Goal: Task Accomplishment & Management: Manage account settings

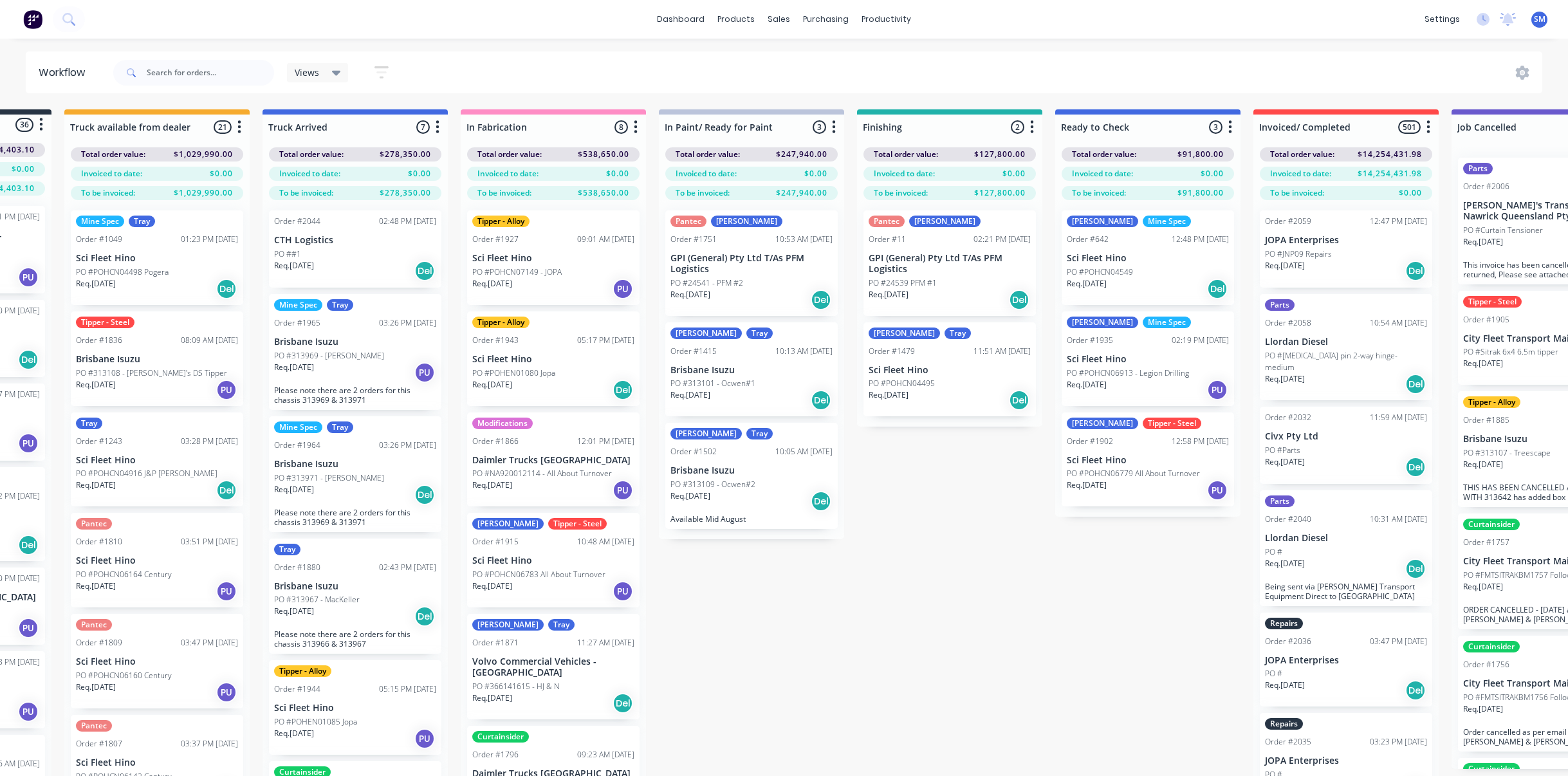
scroll to position [0, 162]
click at [906, 375] on div "Clinton Tray Order #1479 11:51 AM [DATE] Sci Fleet Hino PO #POHCN04495 Req. [DA…" at bounding box center [949, 370] width 172 height 94
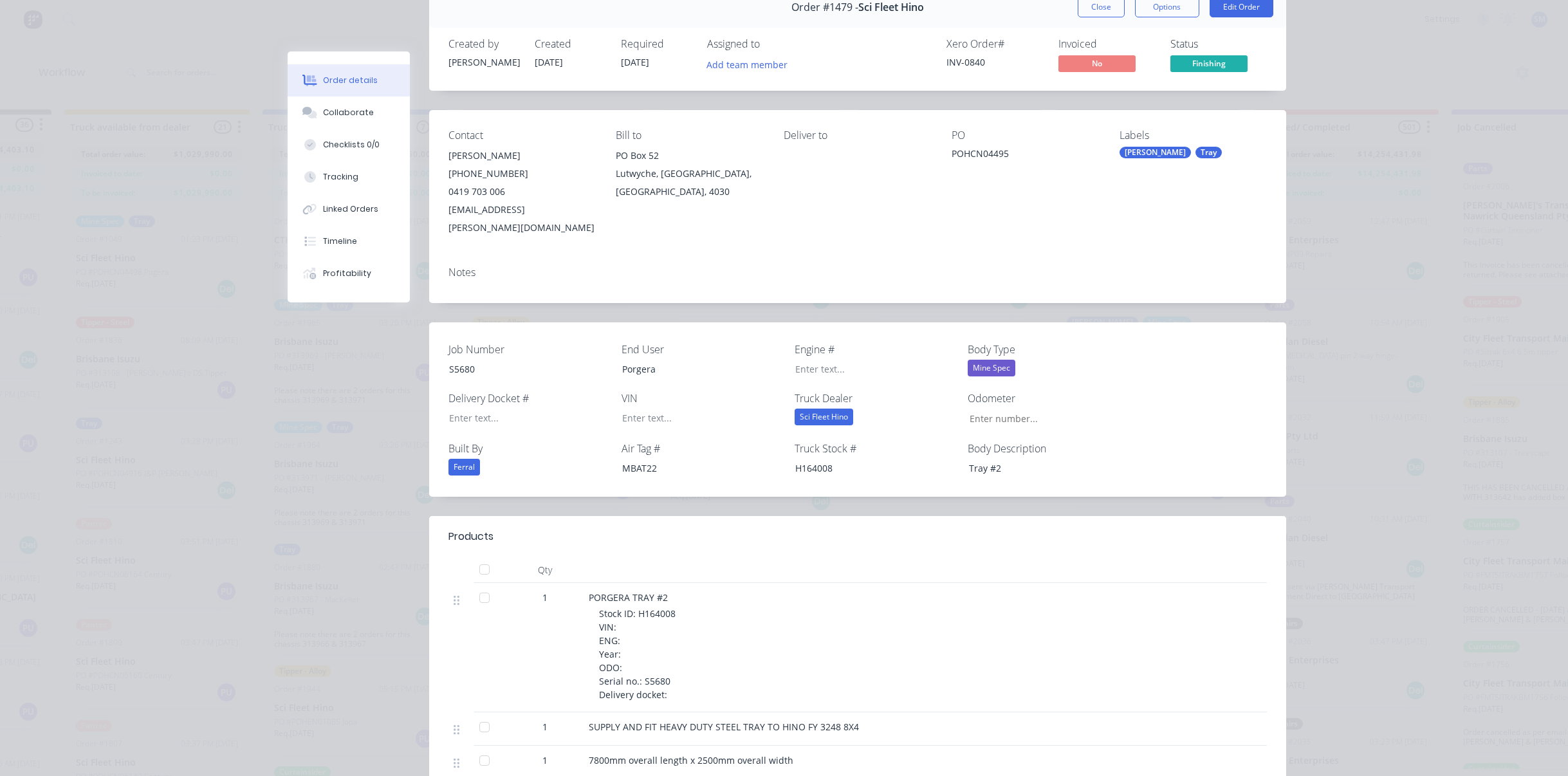
scroll to position [0, 0]
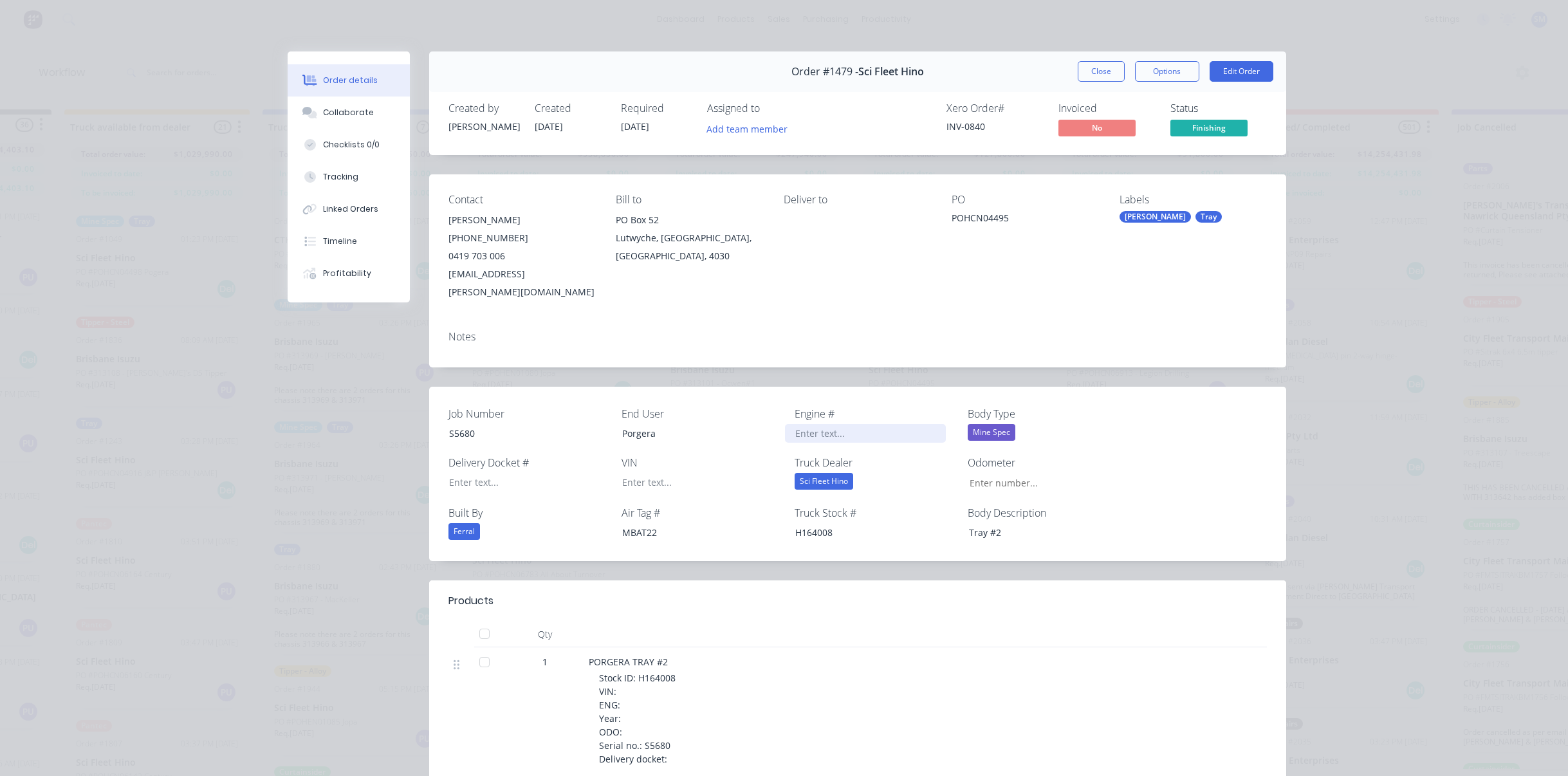
click at [836, 424] on div at bounding box center [865, 434] width 161 height 19
paste div
click at [1094, 68] on button "Close" at bounding box center [1101, 72] width 47 height 21
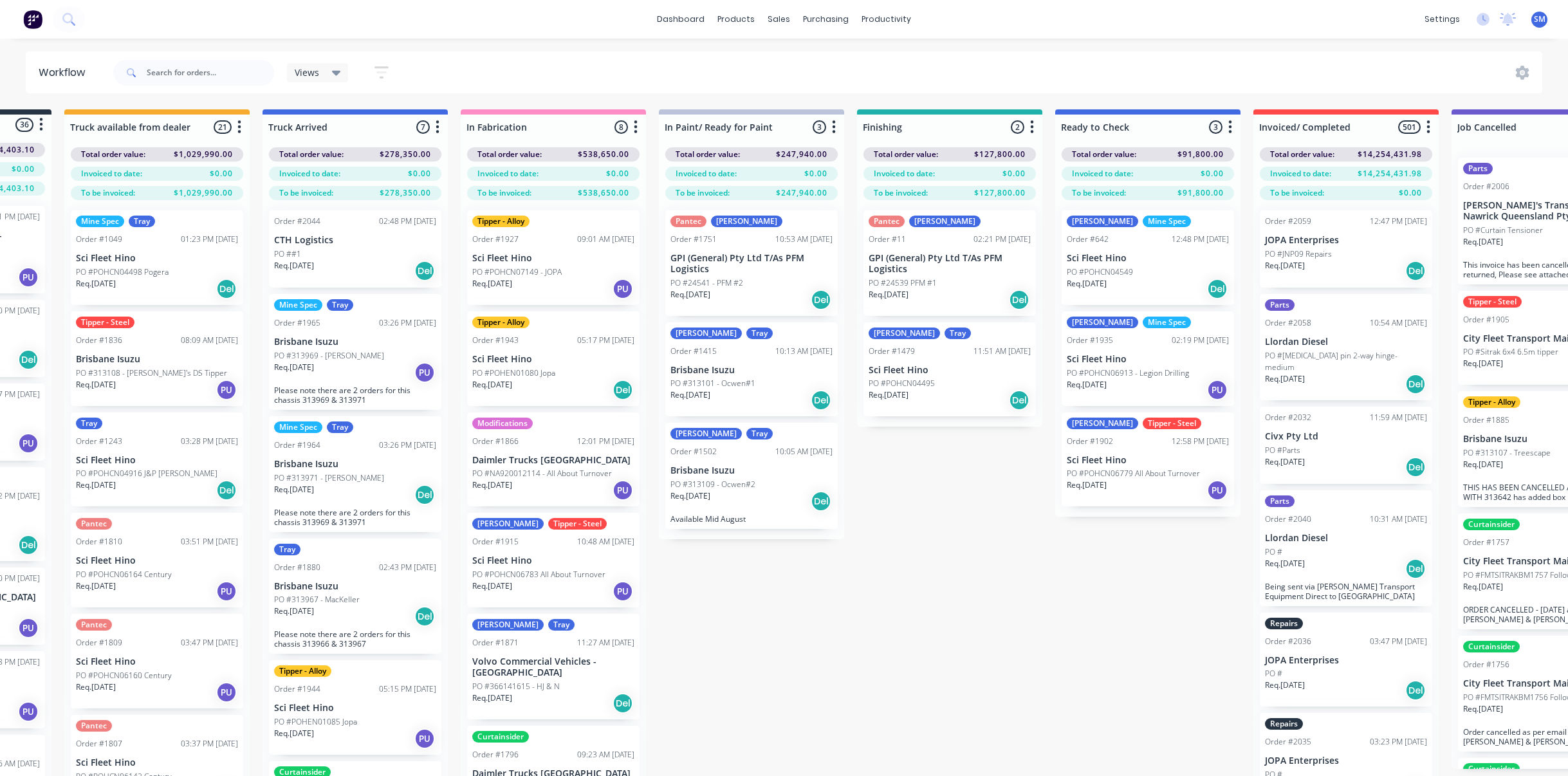
click at [953, 668] on div "Submitted 36 Status colour #273444 hex #273444 Save Cancel Summaries Total orde…" at bounding box center [902, 465] width 2146 height 713
click at [1055, 636] on div "Submitted 36 Status colour #273444 hex #273444 Save Cancel Summaries Total orde…" at bounding box center [902, 465] width 2146 height 713
click at [958, 596] on div "Submitted 36 Status colour #273444 hex #273444 Save Cancel Summaries Total orde…" at bounding box center [902, 465] width 2146 height 713
click at [932, 250] on div "Pantec [PERSON_NAME] Order #11 02:21 PM [DATE] GPI (General) Pty Ltd T/As PFM L…" at bounding box center [949, 263] width 172 height 106
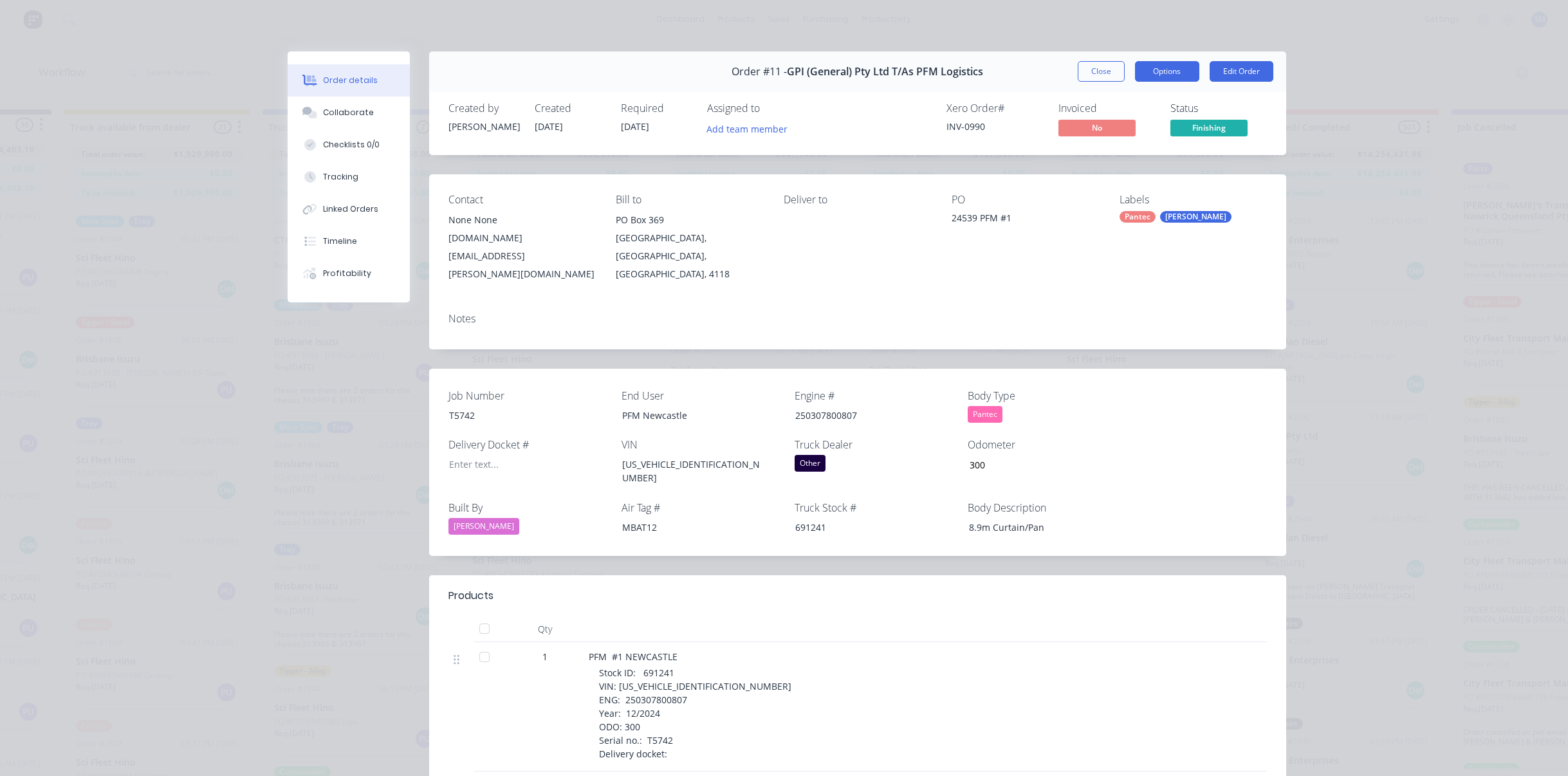
click at [1160, 65] on button "Options" at bounding box center [1167, 72] width 65 height 21
click at [1115, 125] on div "Work Order" at bounding box center [1131, 130] width 112 height 19
click at [1111, 151] on div "Standard" at bounding box center [1131, 156] width 112 height 19
click at [1242, 67] on button "Edit Order" at bounding box center [1242, 72] width 64 height 21
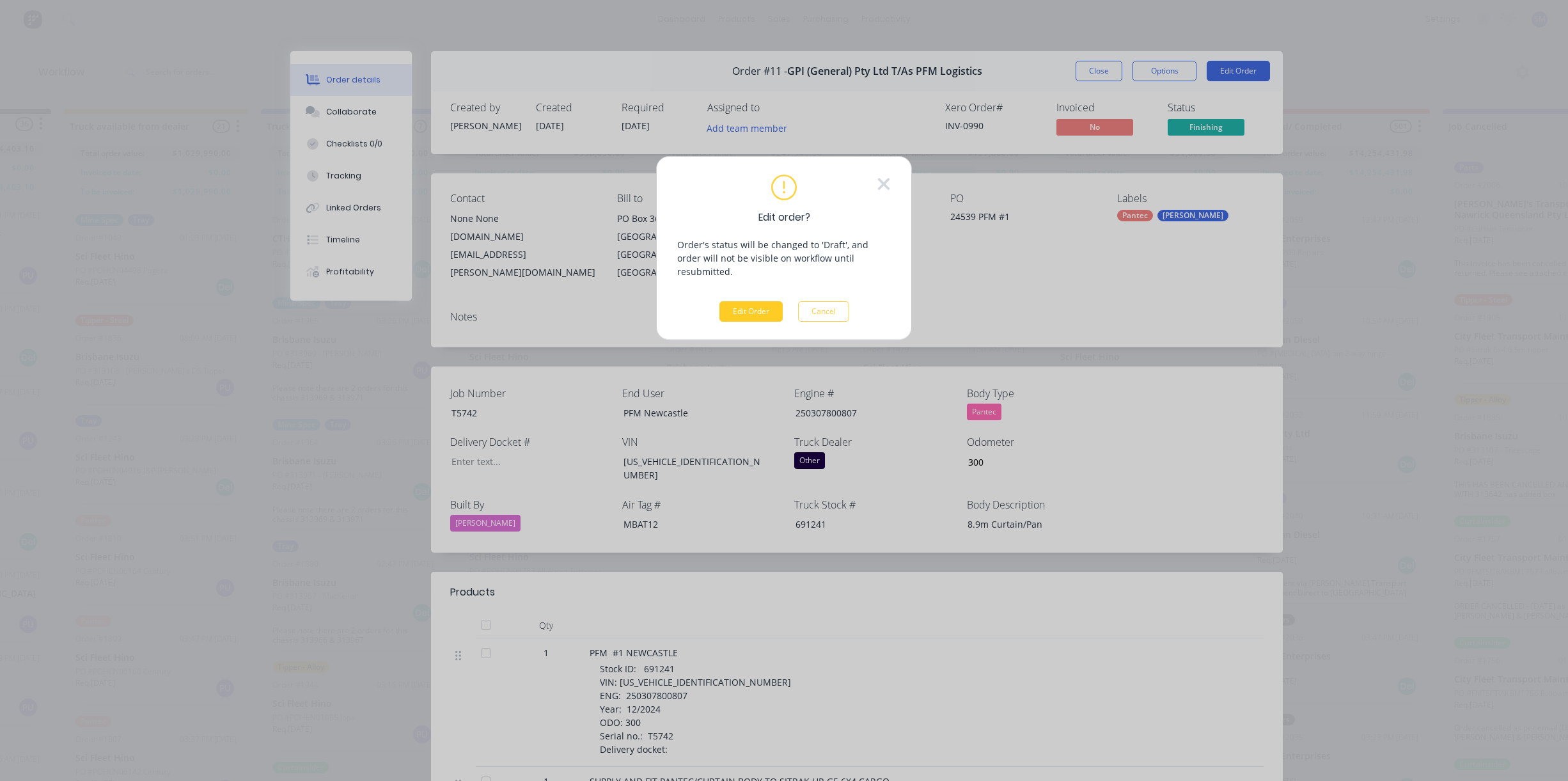
click at [753, 301] on button "Edit Order" at bounding box center [751, 311] width 63 height 21
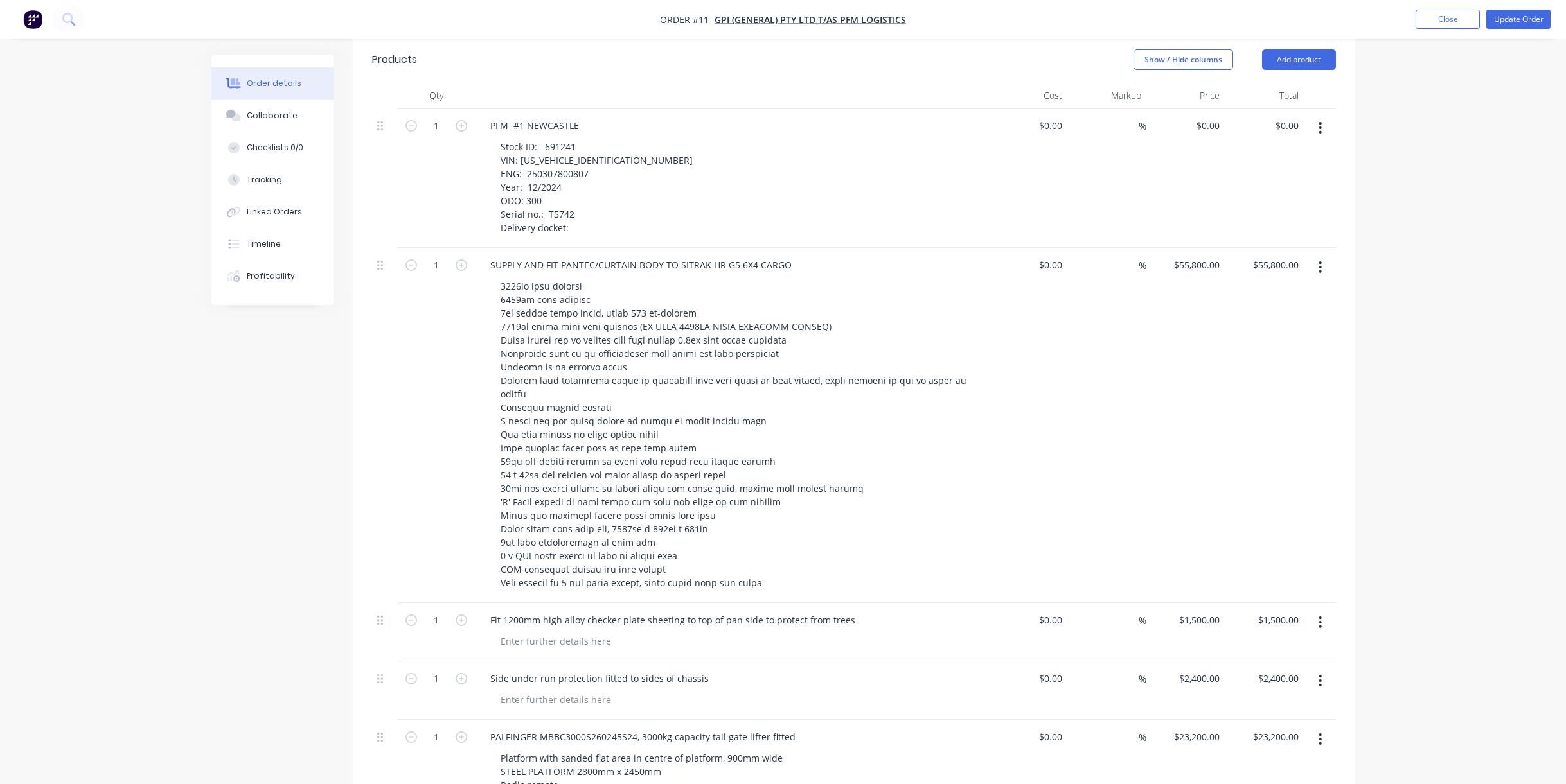
scroll to position [771, 0]
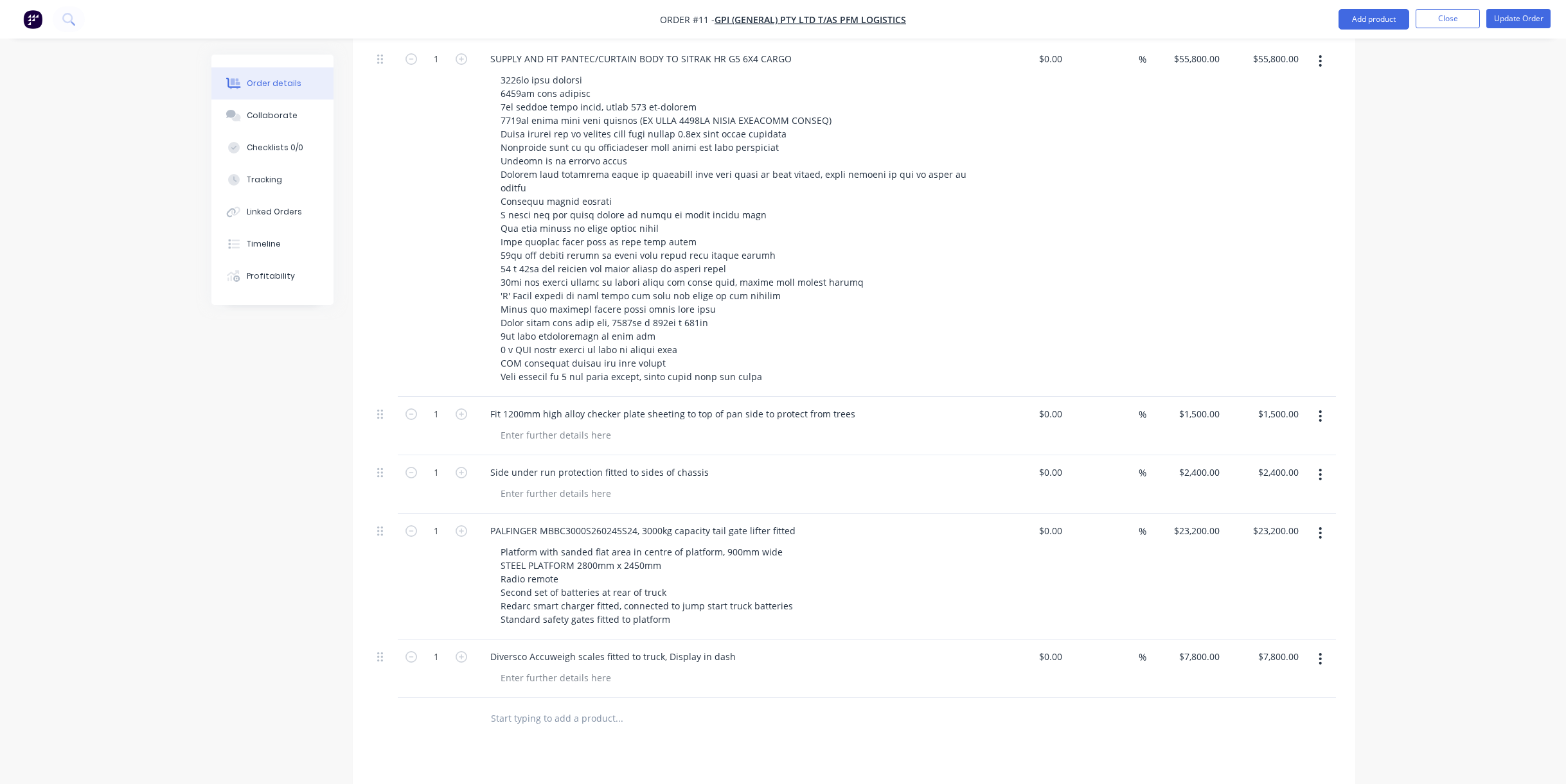
click at [537, 706] on input "text" at bounding box center [619, 718] width 257 height 26
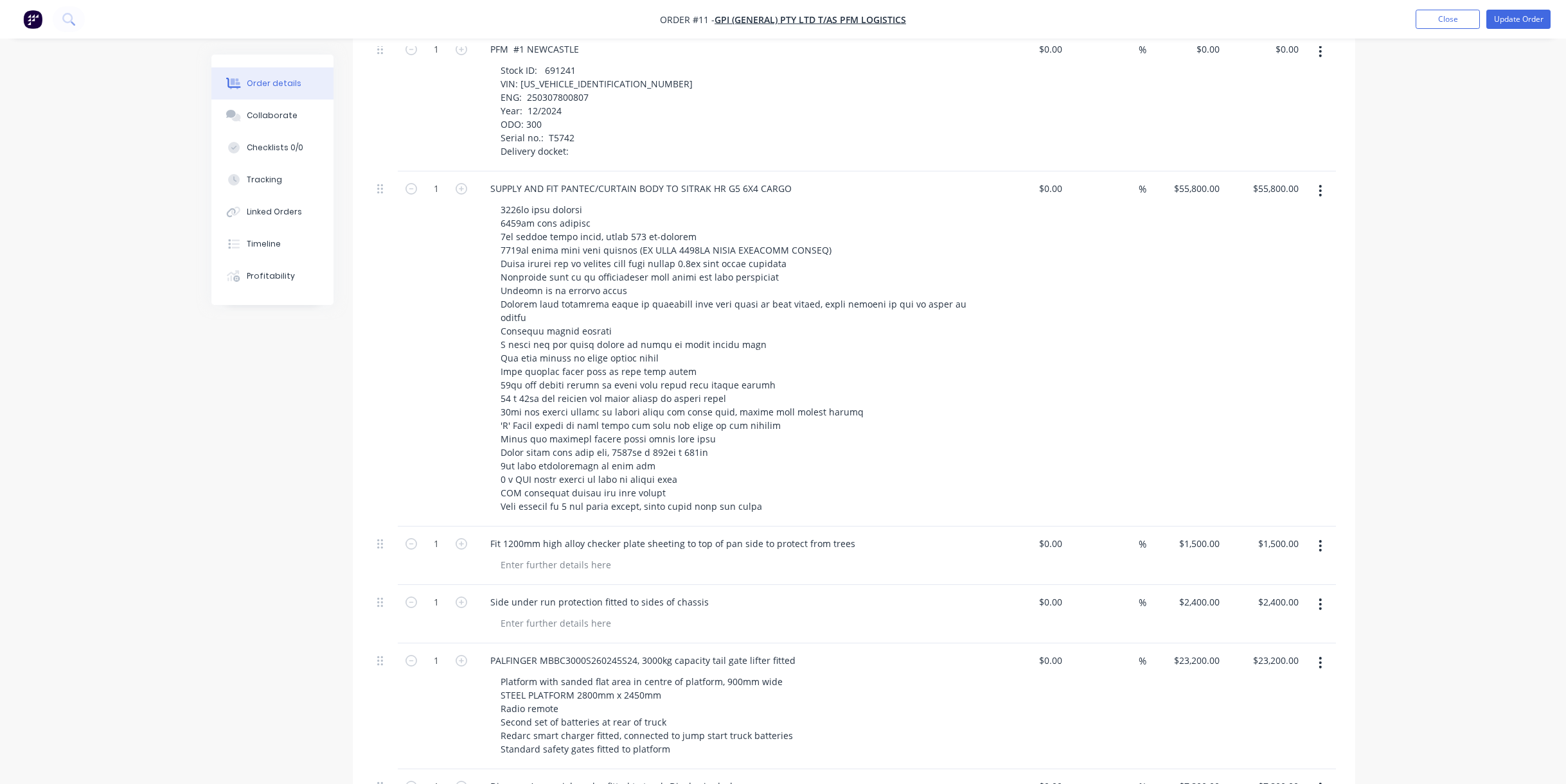
scroll to position [899, 0]
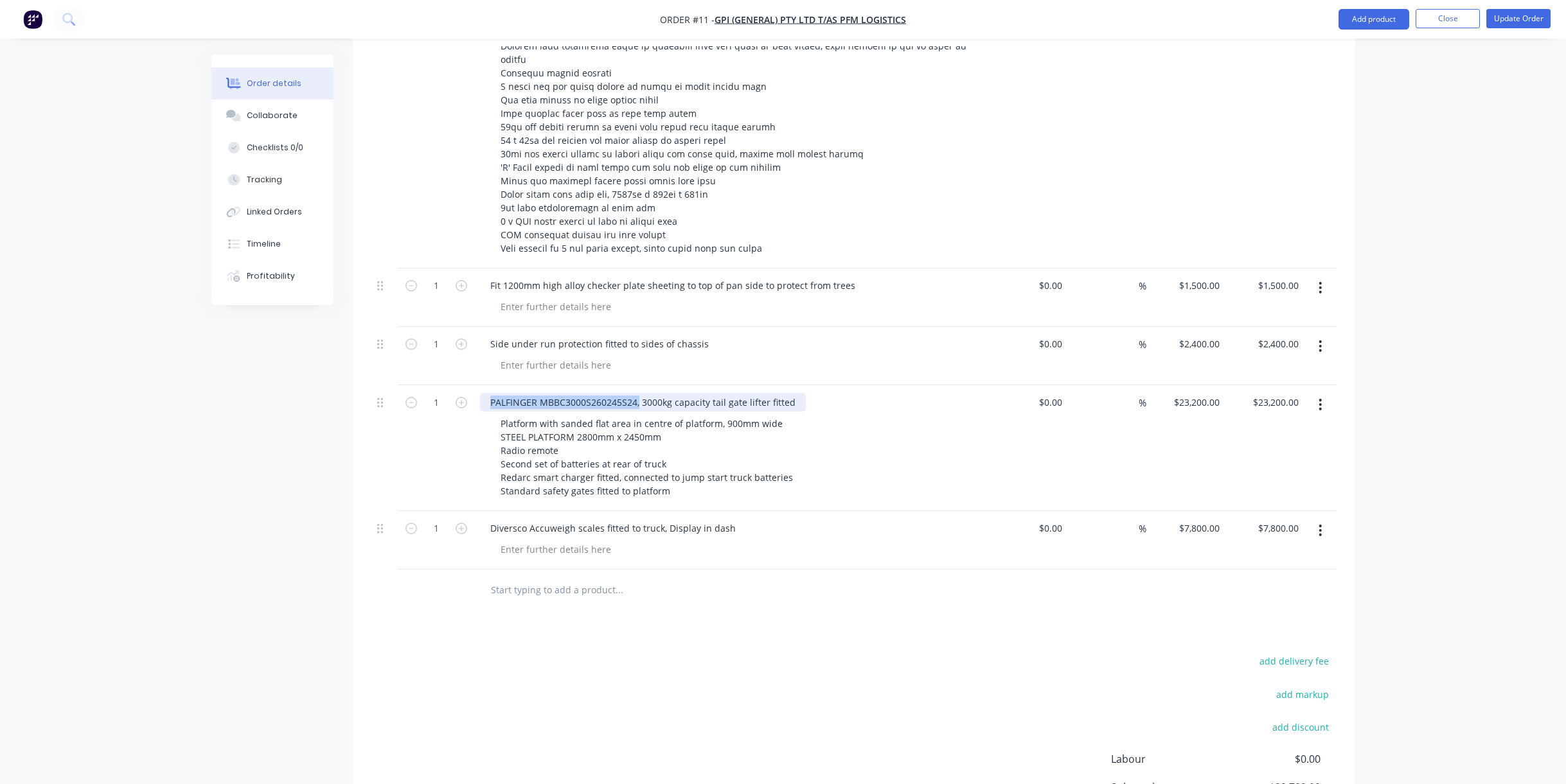
drag, startPoint x: 637, startPoint y: 354, endPoint x: 490, endPoint y: 355, distance: 147.0
click at [490, 393] on div "PALFINGER MBBC3000S260245S24, 3000kg capacity tail gate lifter fitted" at bounding box center [643, 402] width 326 height 19
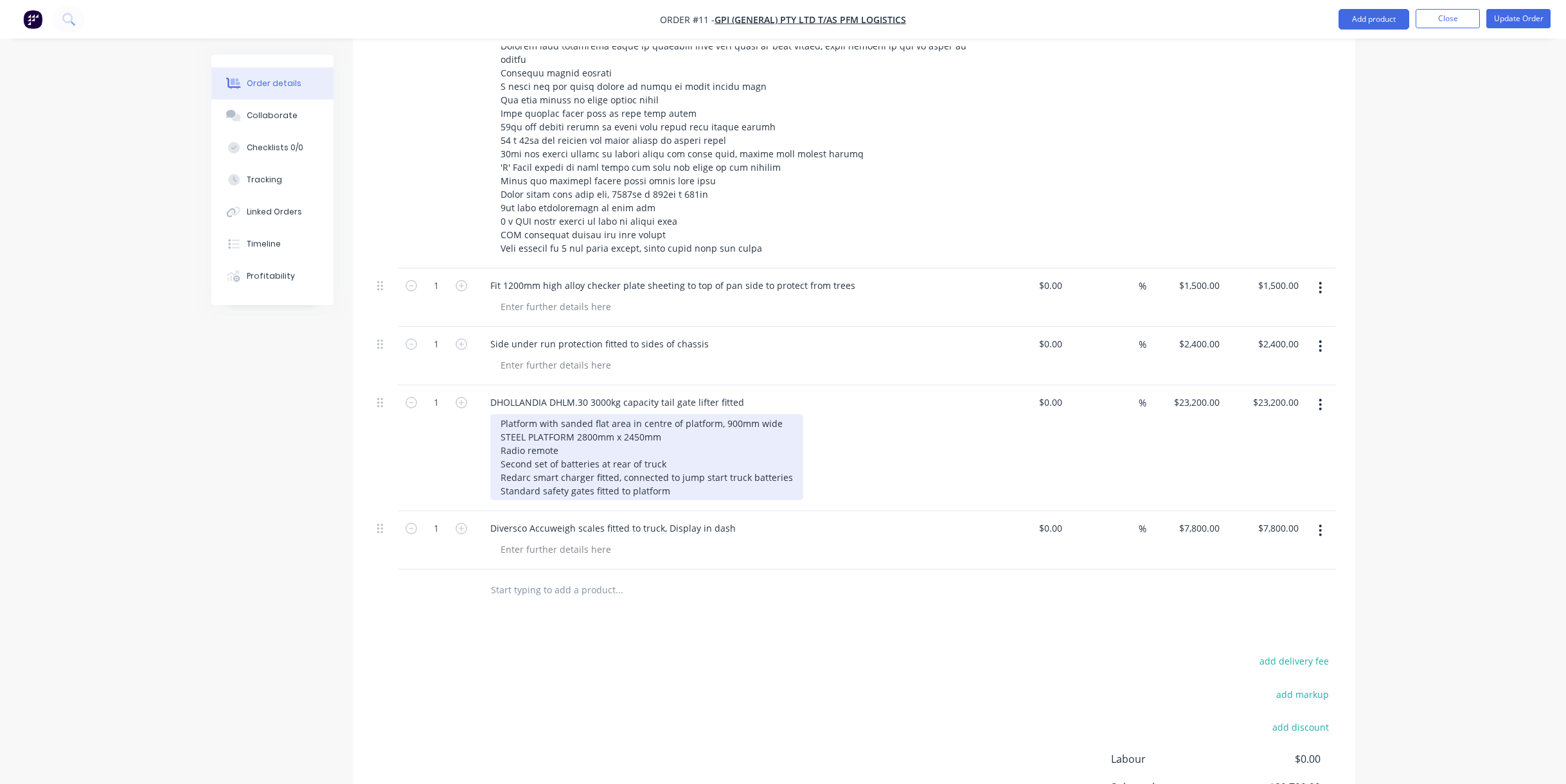
click at [665, 415] on div "Platform with sanded flat area in centre of platform, 900mm wide STEEL PLATFORM…" at bounding box center [646, 458] width 313 height 86
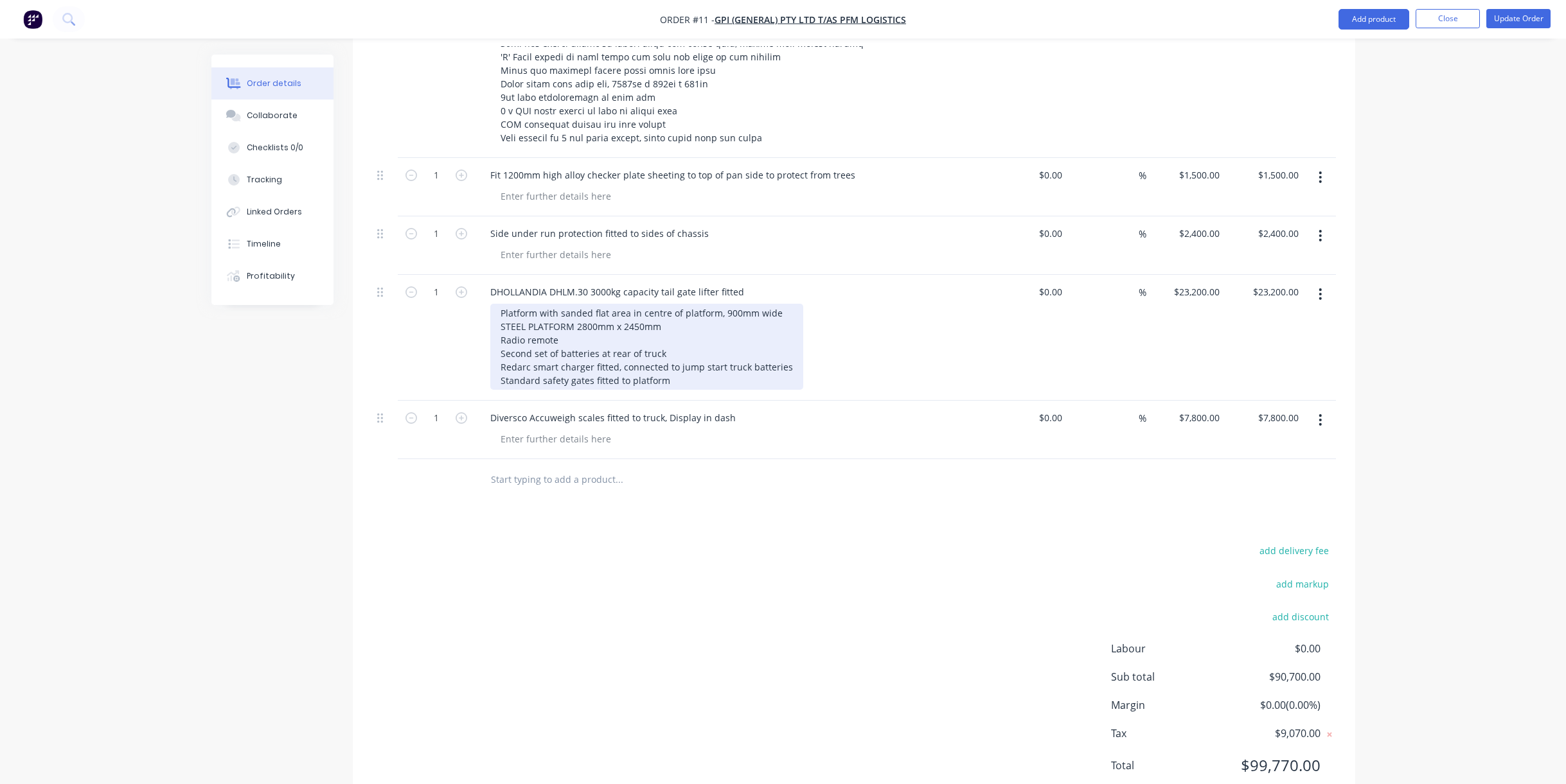
click at [562, 304] on div "Platform with sanded flat area in centre of platform, 900mm wide STEEL PLATFORM…" at bounding box center [646, 347] width 313 height 86
click at [668, 311] on div "Platform with sanded flat area in centre of platform, 900mm wide STEEL PLATFORM…" at bounding box center [646, 347] width 313 height 86
click at [663, 339] on div "Platform with sanded flat area in centre of platform, 900mm wide STEEL PLATFORM…" at bounding box center [646, 347] width 313 height 86
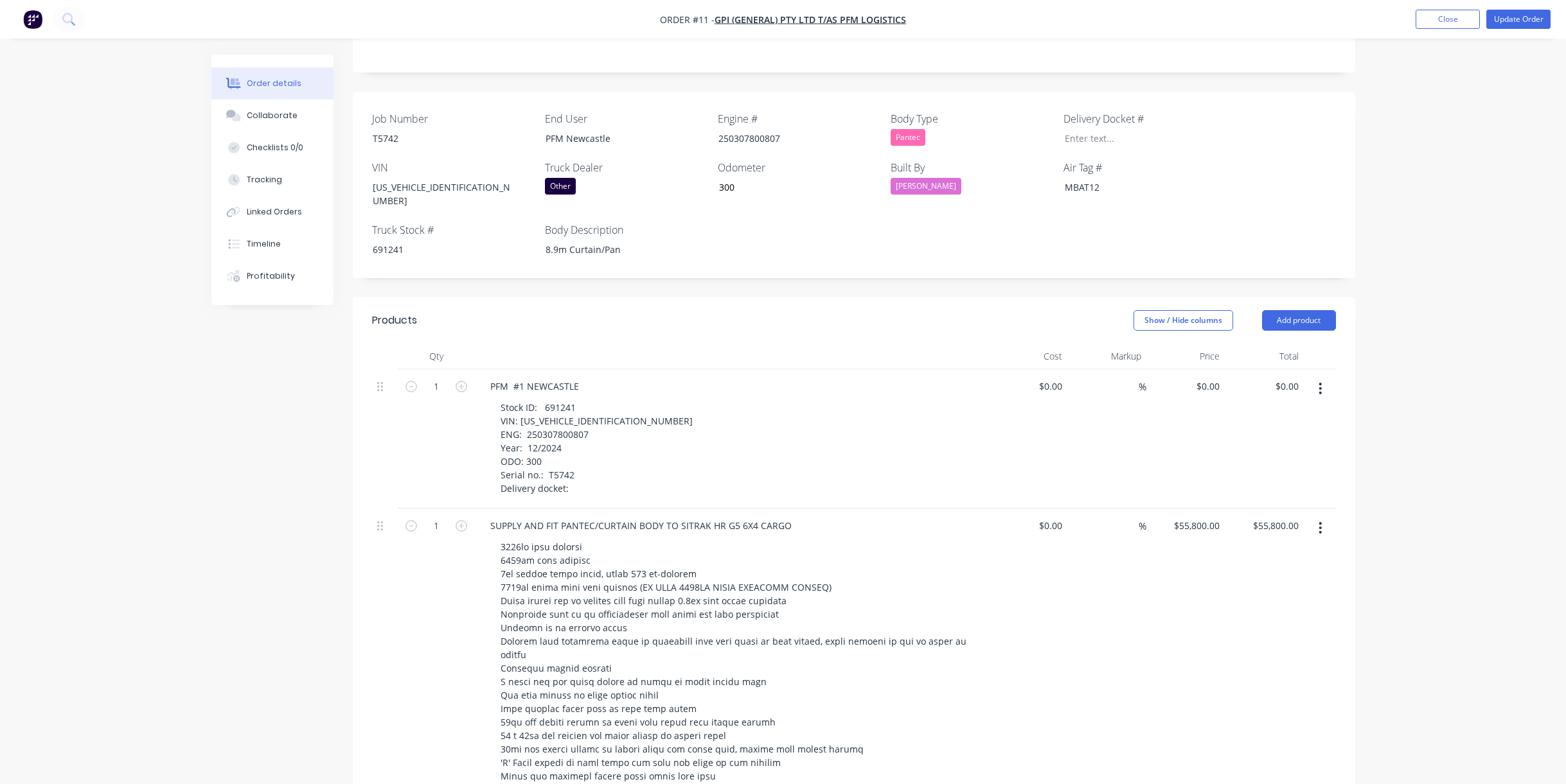
scroll to position [303, 0]
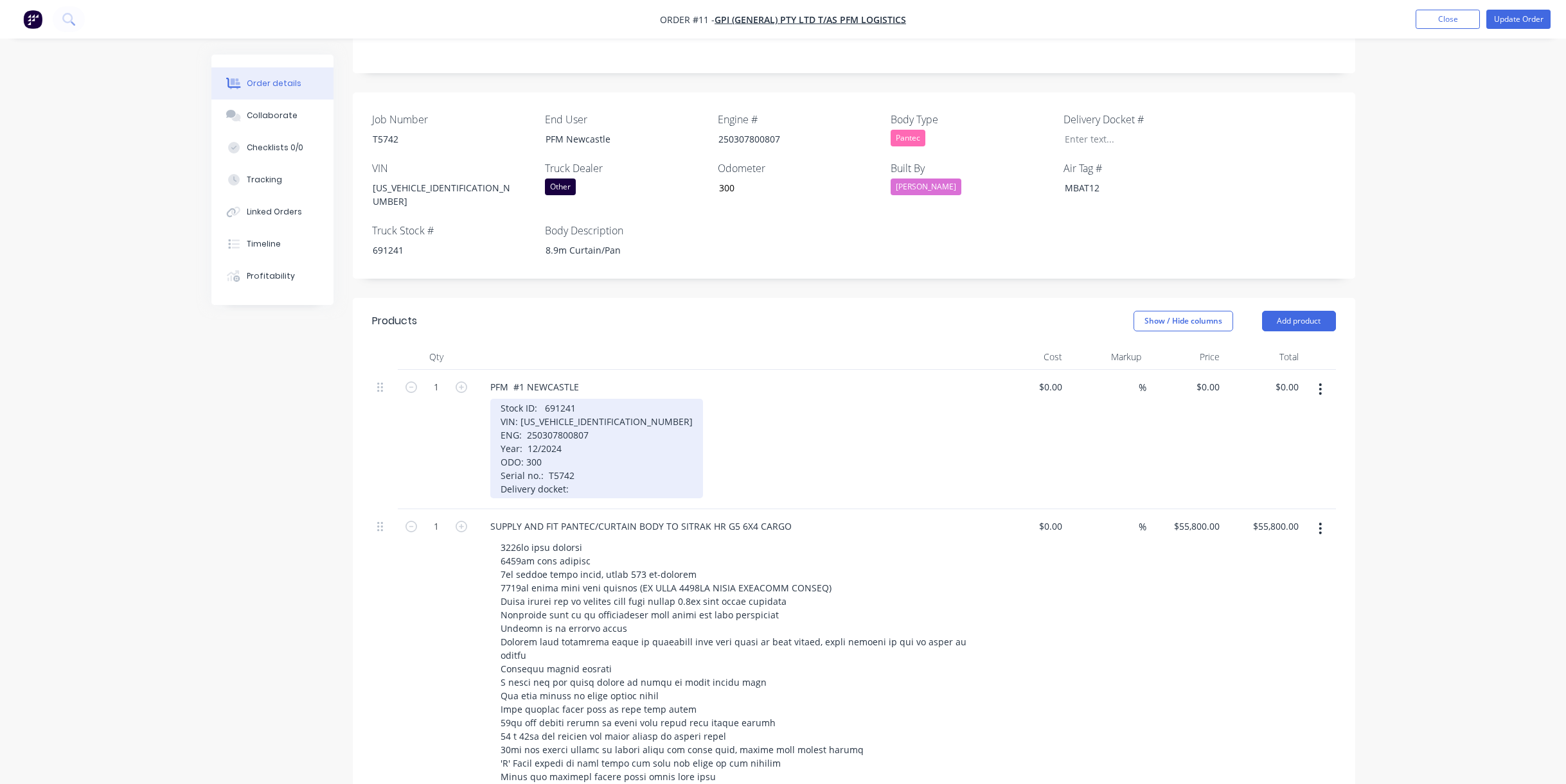
drag, startPoint x: 581, startPoint y: 445, endPoint x: 599, endPoint y: 458, distance: 22.2
click at [581, 446] on div "Stock ID: 691241 VIN: [US_VEHICLE_IDENTIFICATION_NUMBER] ENG: 250307800807 Year…" at bounding box center [596, 448] width 213 height 100
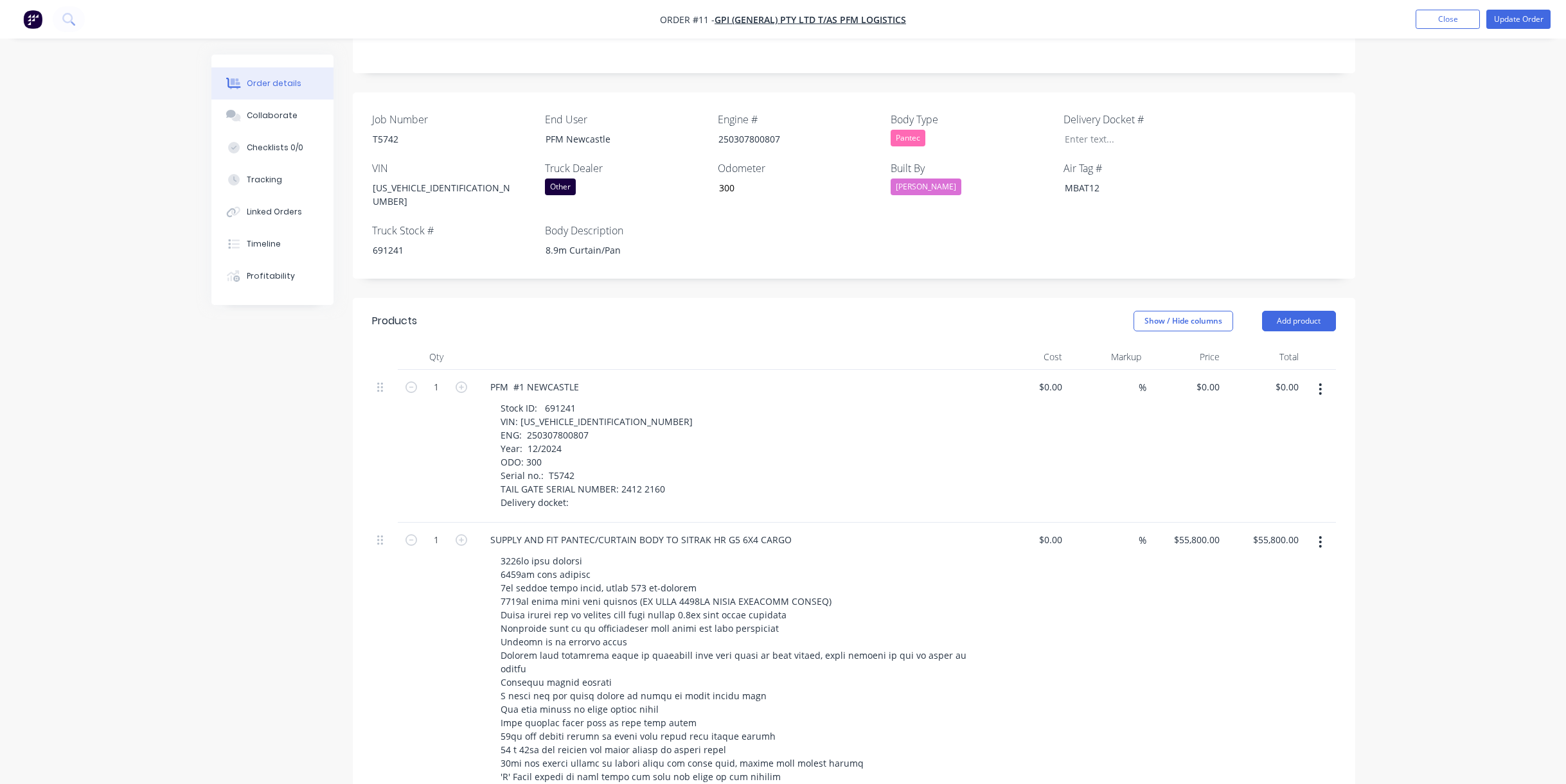
click at [786, 448] on div "Stock ID: 691241 VIN: [US_VEHICLE_IDENTIFICATION_NUMBER] ENG: 250307800807 Year…" at bounding box center [737, 455] width 494 height 113
click at [1522, 17] on button "Update Order" at bounding box center [1518, 19] width 64 height 19
type input "300"
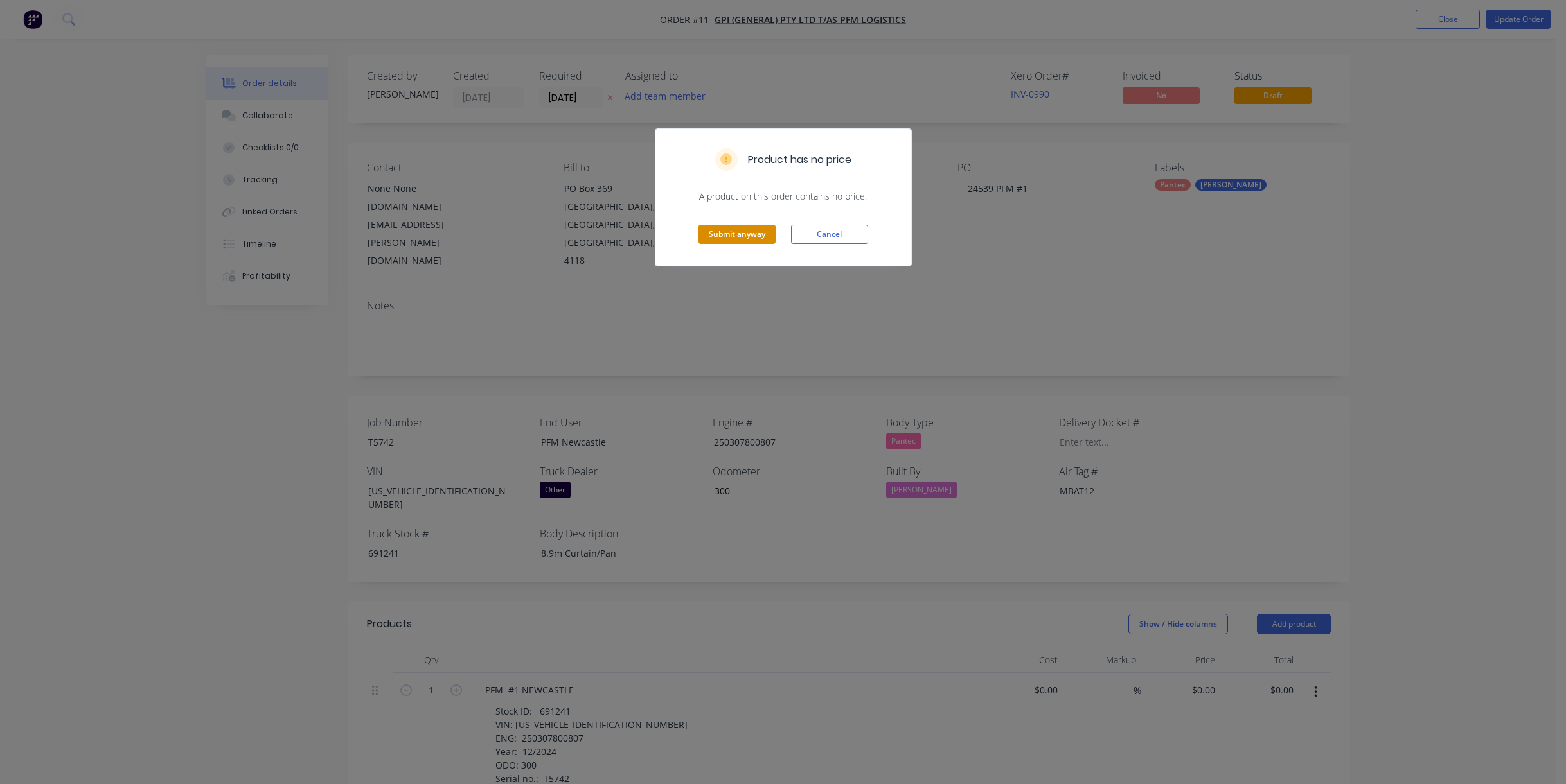
click at [737, 232] on button "Submit anyway" at bounding box center [737, 234] width 77 height 19
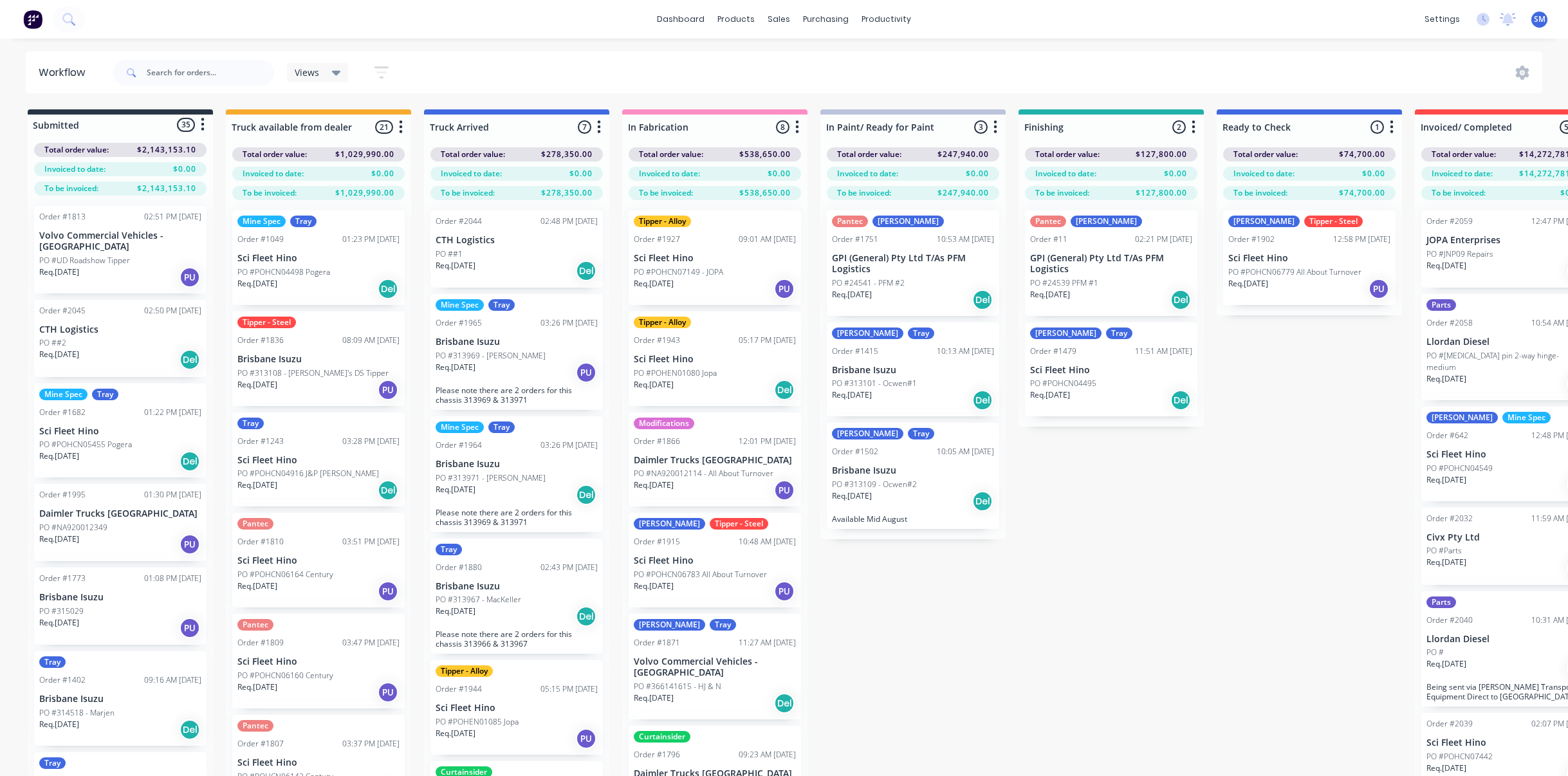
click at [1115, 527] on div "Submitted 35 Status colour #273444 hex #273444 Save Cancel Summaries Total orde…" at bounding box center [1063, 465] width 2146 height 713
click at [928, 70] on div "Views Save new view None (Default) edit Show/Hide statuses Show line item cards…" at bounding box center [826, 73] width 1432 height 39
click at [588, 67] on div "Views Save new view None (Default) edit Show/Hide statuses Show line item cards…" at bounding box center [826, 73] width 1432 height 39
click at [1116, 624] on div "Submitted 35 Status colour #273444 hex #273444 Save Cancel Summaries Total orde…" at bounding box center [1063, 465] width 2146 height 713
click at [1092, 267] on p "GPI (General) Pty Ltd T/As PFM Logistics" at bounding box center [1110, 263] width 162 height 22
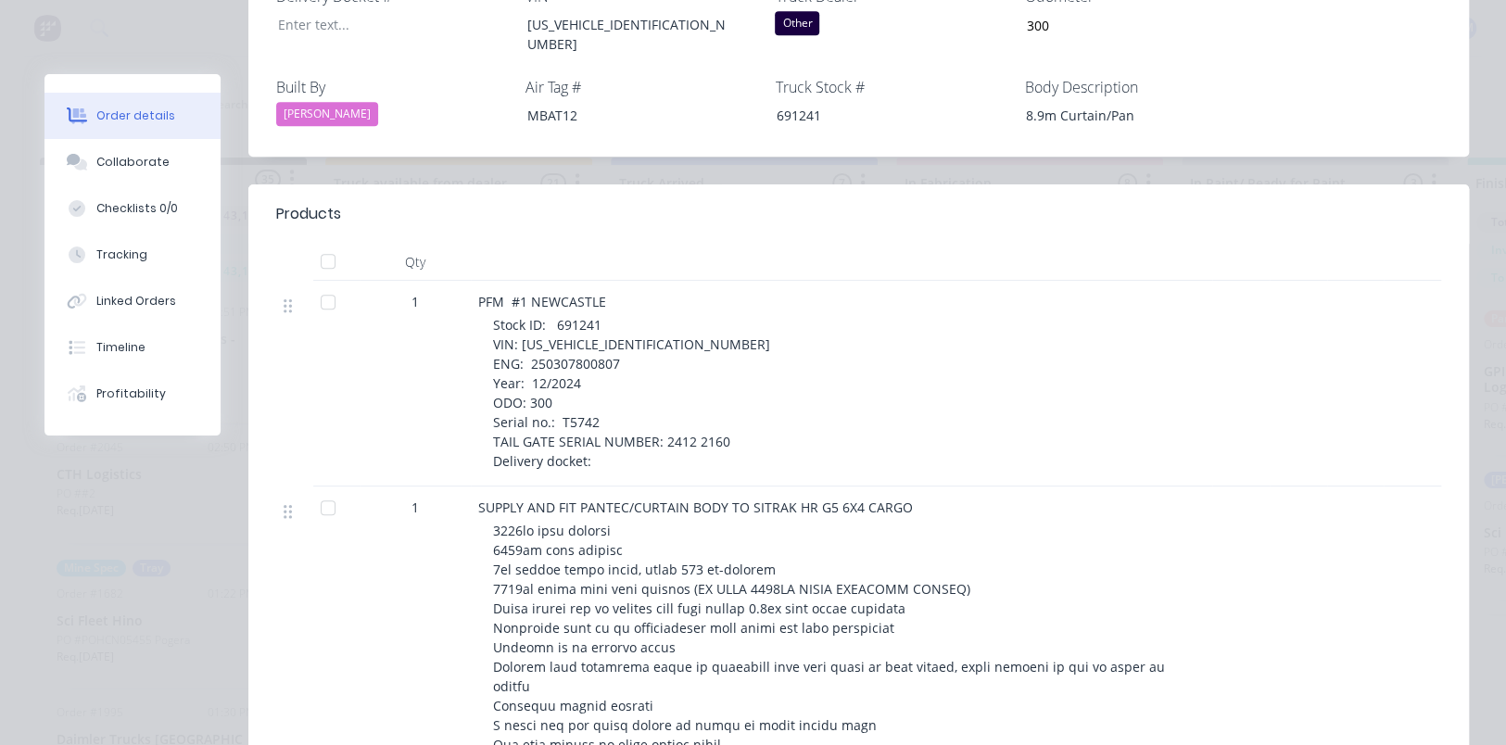
scroll to position [691, 0]
